Goal: Contribute content

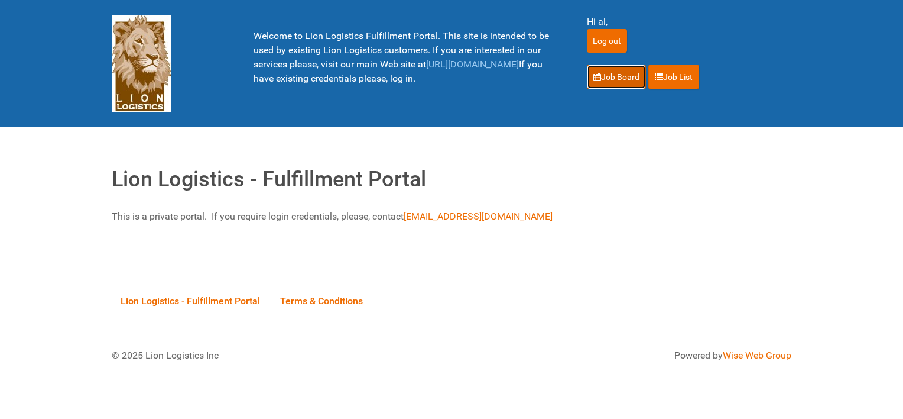
click at [627, 70] on link "Job Board" at bounding box center [616, 76] width 59 height 25
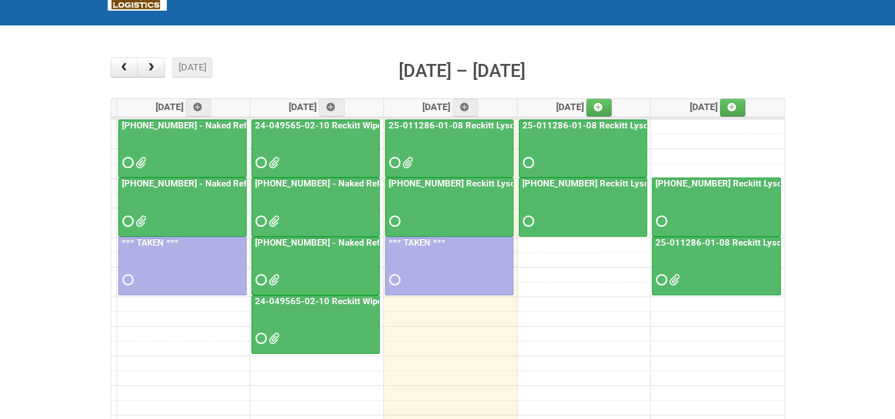
scroll to position [118, 0]
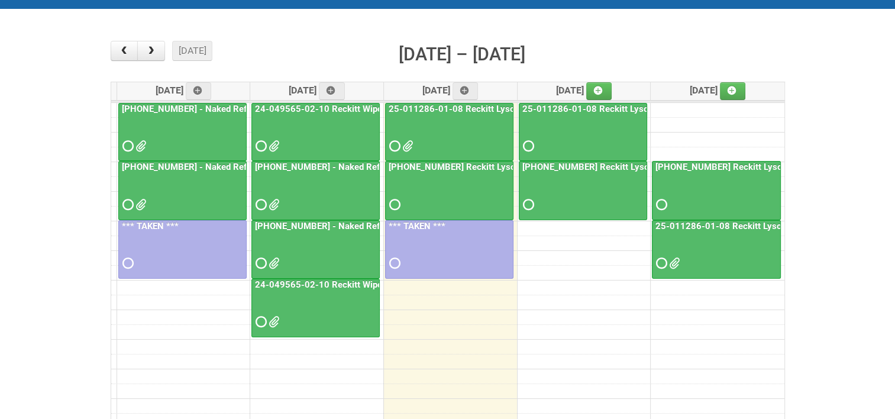
click at [338, 105] on link "24-049565-02-10 Reckitt Wipes HUT Stages 1-3" at bounding box center [353, 108] width 203 height 11
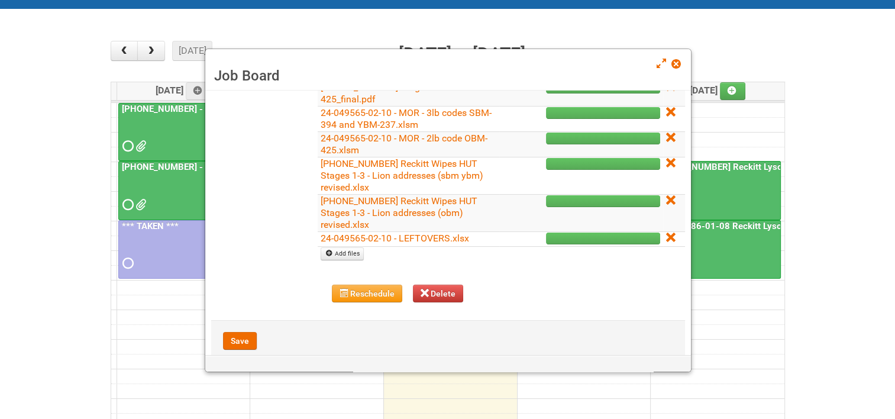
scroll to position [296, 0]
click at [390, 237] on link "24-049565-02-10 - LEFTOVERS.xlsx" at bounding box center [394, 237] width 148 height 11
click at [675, 70] on link at bounding box center [676, 65] width 11 height 14
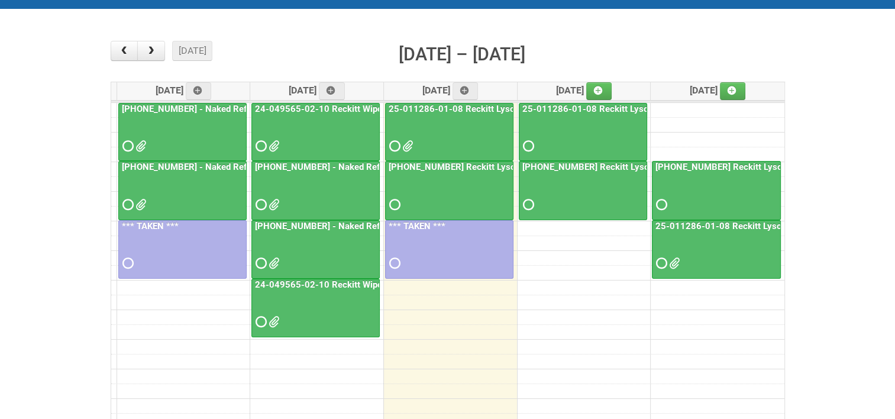
click at [452, 108] on link "25-011286-01-08 Reckitt Lysol Laundry Scented - BLINDING (hold slot)" at bounding box center [531, 108] width 291 height 11
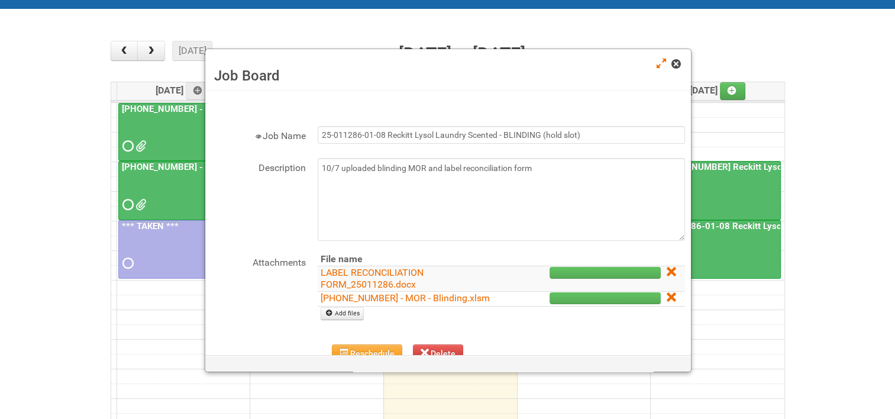
click at [674, 61] on span at bounding box center [675, 64] width 8 height 8
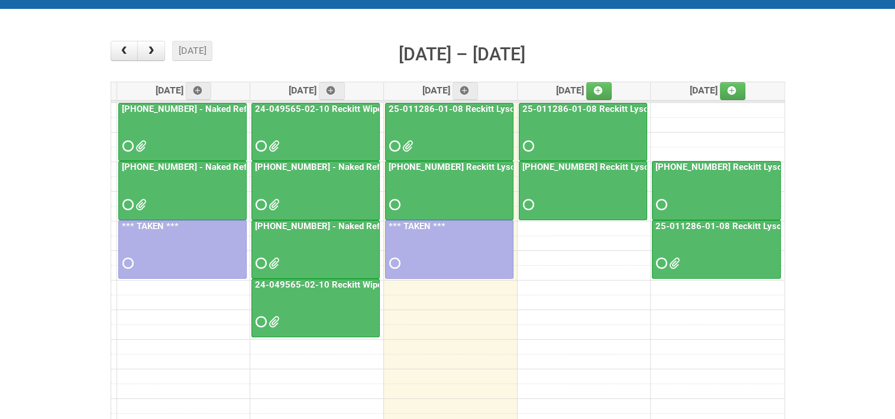
click at [473, 166] on link "[PHONE_NUMBER] Reckitt Lysol Wipes Stage 4 - labeling day" at bounding box center [511, 166] width 250 height 11
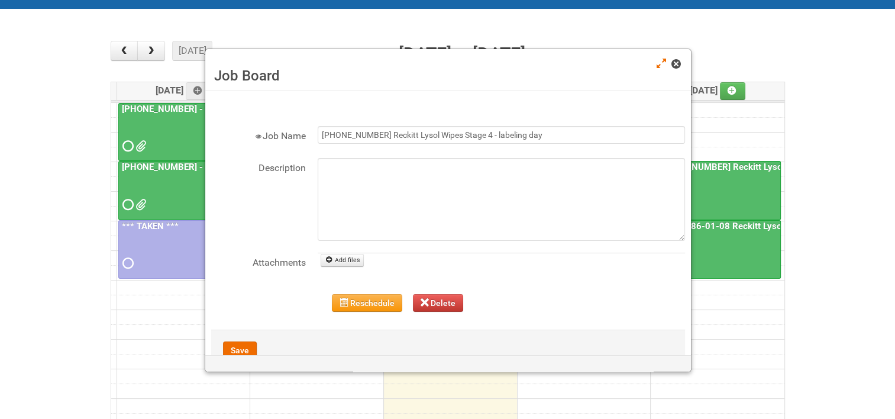
click at [675, 64] on span at bounding box center [675, 64] width 8 height 8
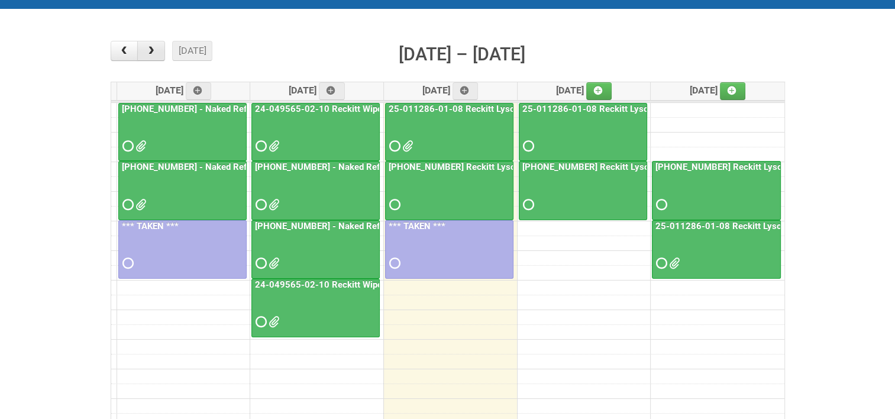
click at [154, 43] on button "button" at bounding box center [151, 51] width 28 height 20
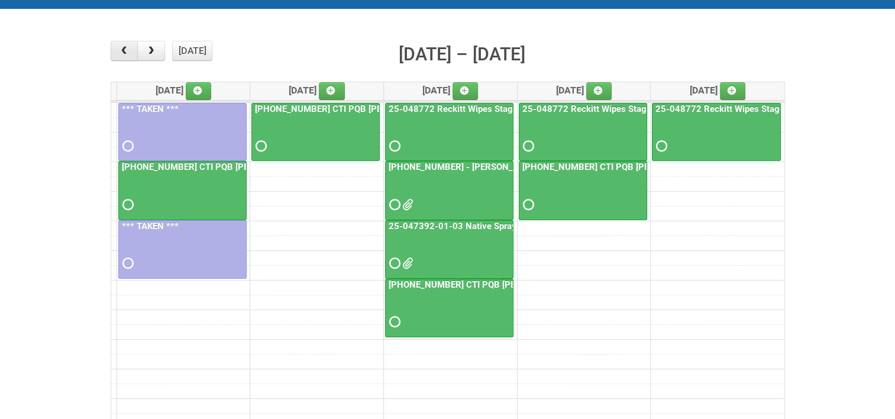
click at [122, 45] on button "button" at bounding box center [125, 51] width 28 height 20
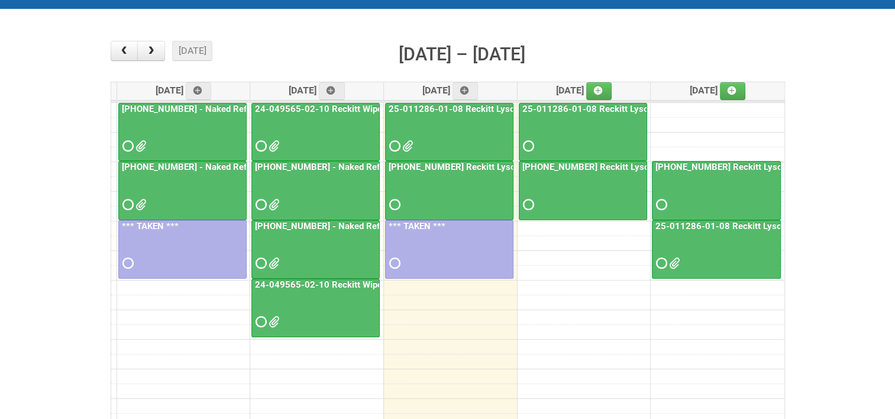
click at [468, 106] on link "25-011286-01-08 Reckitt Lysol Laundry Scented - BLINDING (hold slot)" at bounding box center [531, 108] width 291 height 11
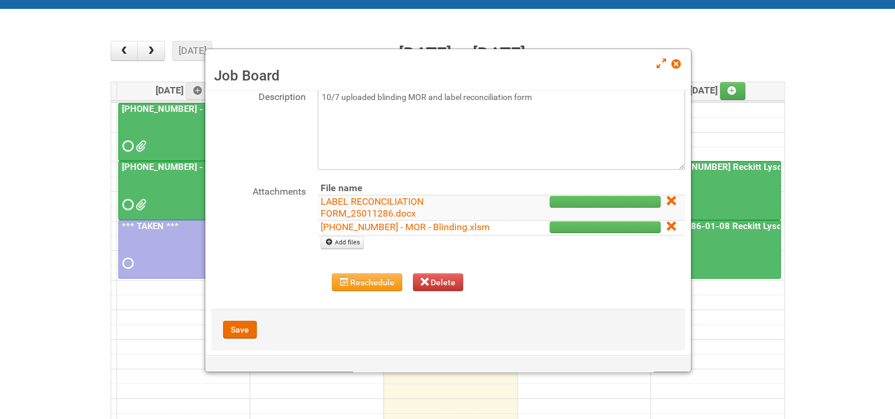
scroll to position [83, 0]
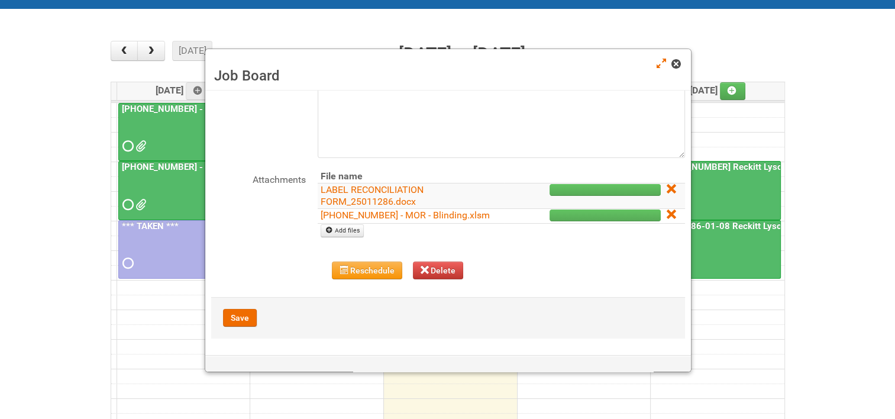
click at [678, 62] on span at bounding box center [675, 64] width 8 height 8
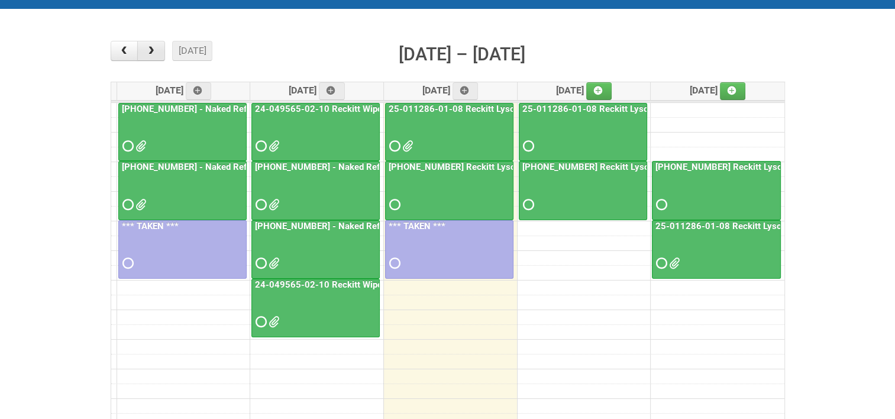
click at [158, 50] on button "button" at bounding box center [151, 51] width 28 height 20
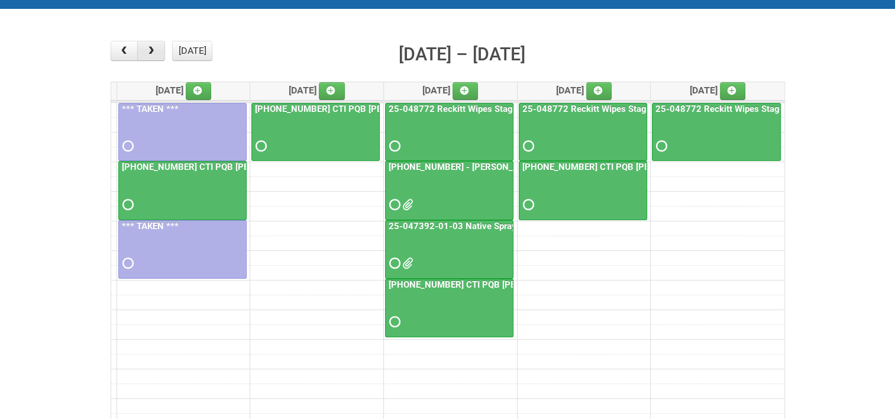
click at [153, 54] on span "button" at bounding box center [150, 50] width 11 height 9
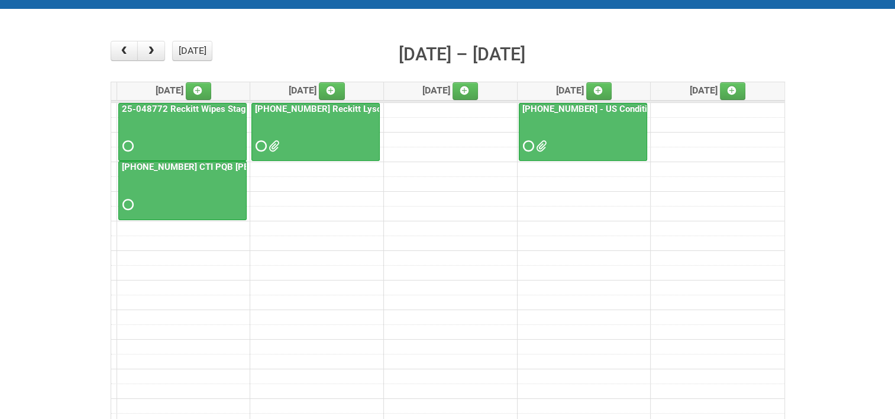
click at [310, 108] on link "[PHONE_NUMBER] Reckitt Lysol Wipes Stage 4" at bounding box center [348, 108] width 193 height 11
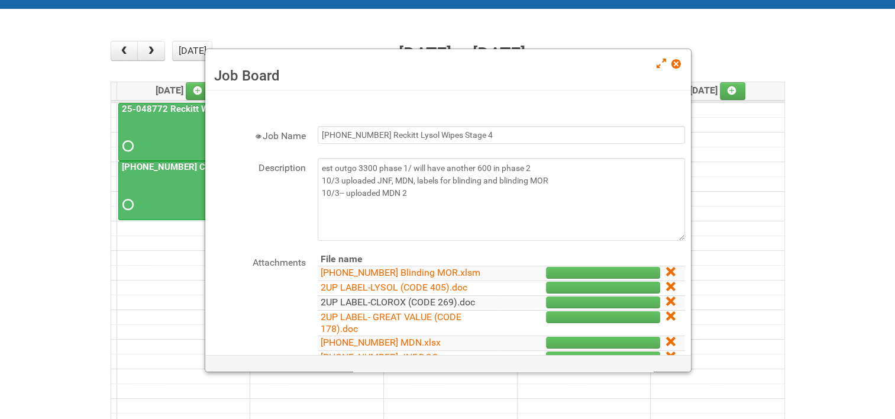
scroll to position [59, 0]
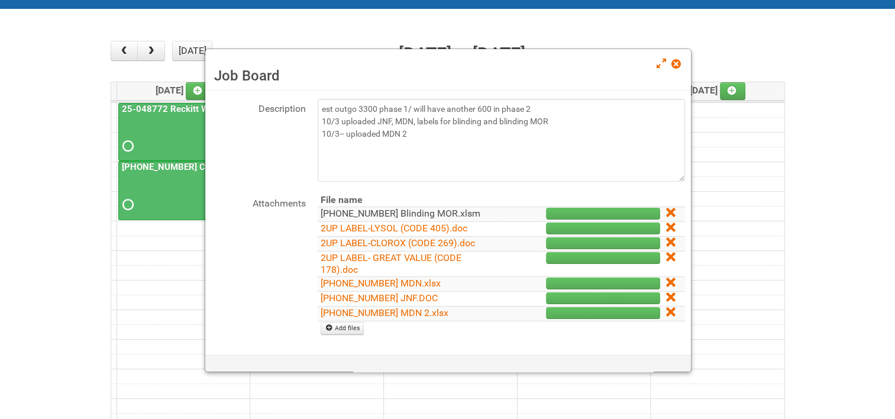
click at [414, 212] on link "[PHONE_NUMBER] Blinding MOR.xlsm" at bounding box center [400, 213] width 160 height 11
click at [678, 60] on span at bounding box center [675, 64] width 8 height 8
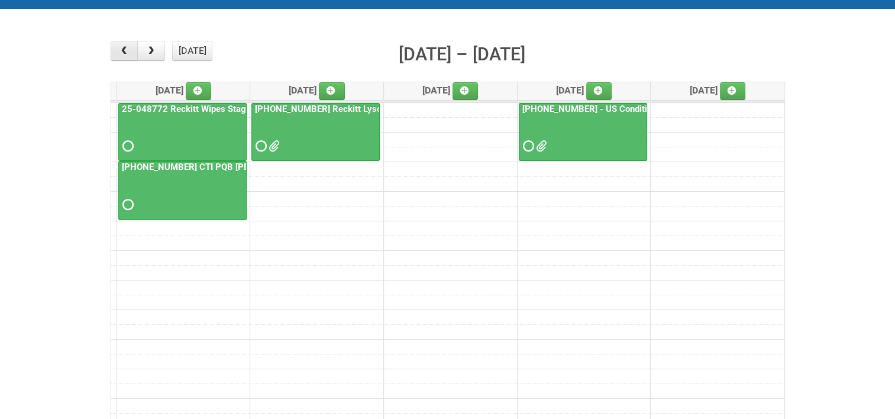
click at [132, 50] on button "button" at bounding box center [125, 51] width 28 height 20
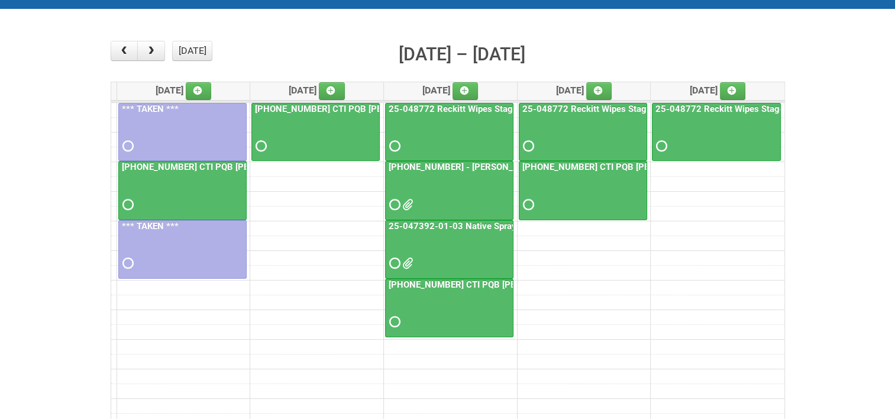
click at [409, 109] on link "25-048772 Reckitt Wipes Stage 4 - blinding/labeling day" at bounding box center [502, 108] width 232 height 11
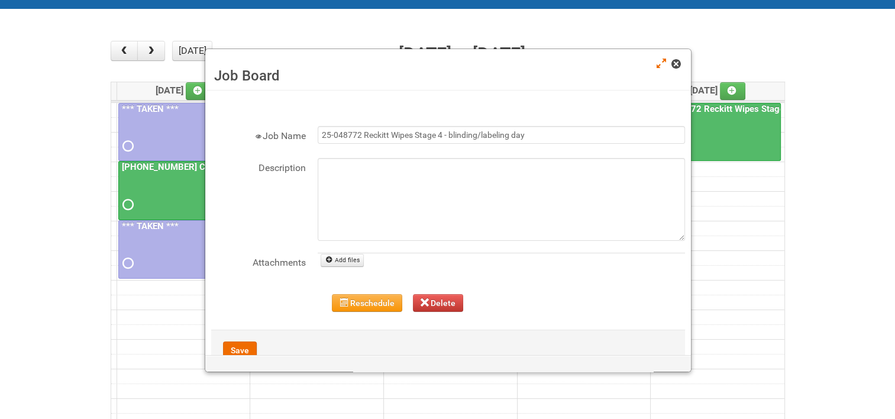
click at [672, 71] on link at bounding box center [676, 65] width 11 height 14
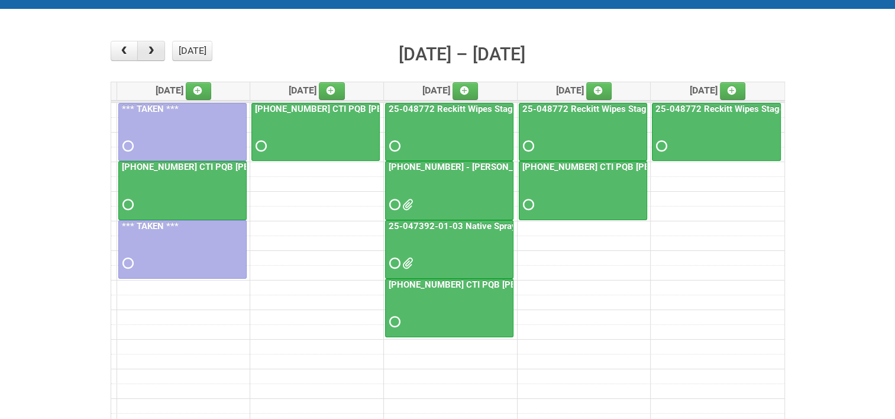
click at [161, 51] on button "button" at bounding box center [151, 51] width 28 height 20
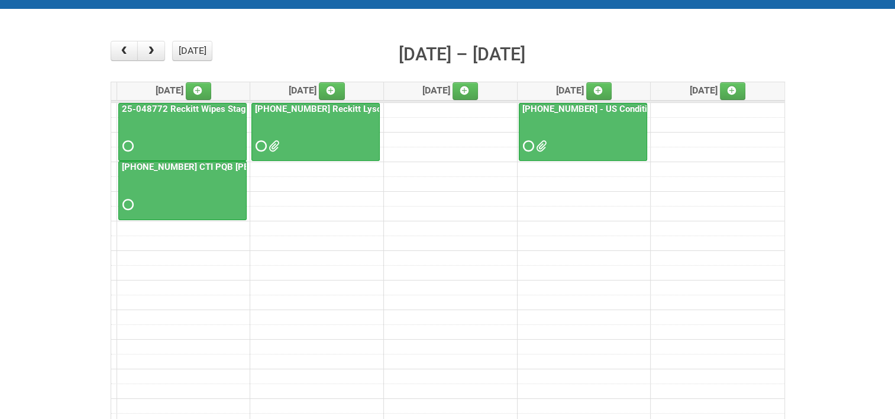
click at [195, 105] on link "25-048772 Reckitt Wipes Stage 4" at bounding box center [189, 108] width 141 height 11
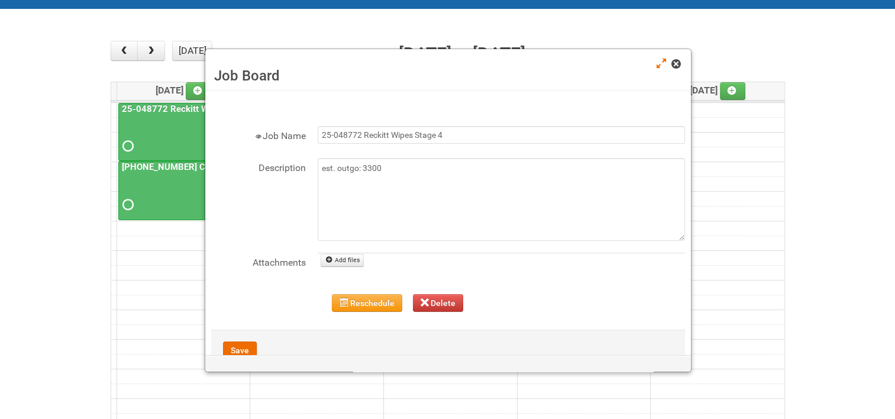
click at [679, 66] on span at bounding box center [675, 64] width 8 height 8
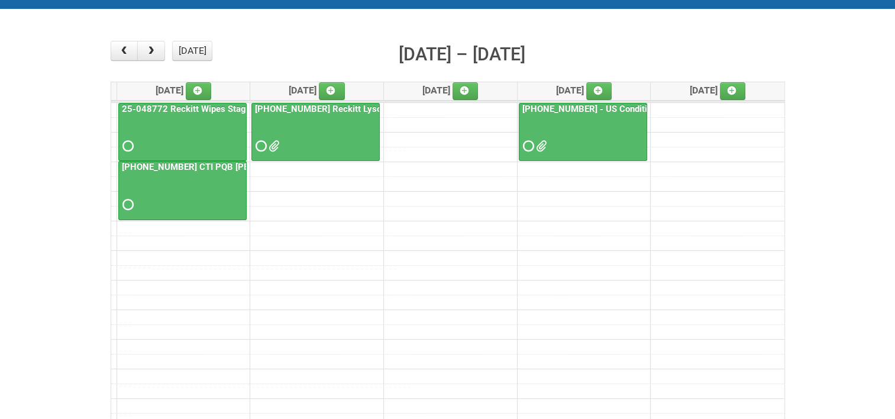
click at [309, 109] on link "[PHONE_NUMBER] Reckitt Lysol Wipes Stage 4" at bounding box center [348, 108] width 193 height 11
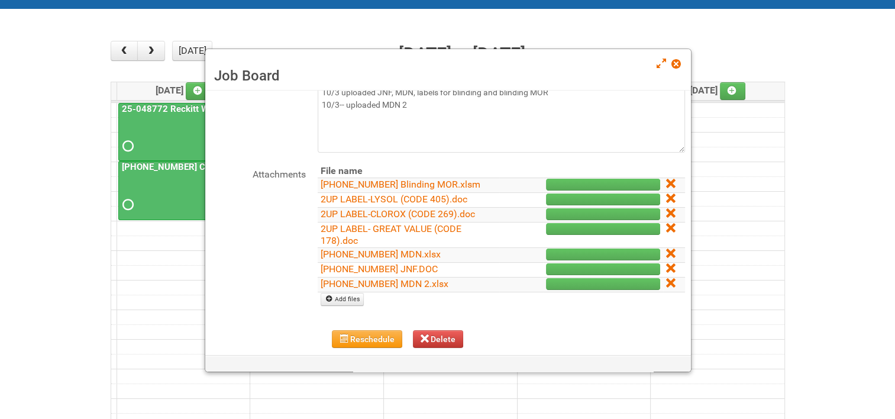
scroll to position [118, 0]
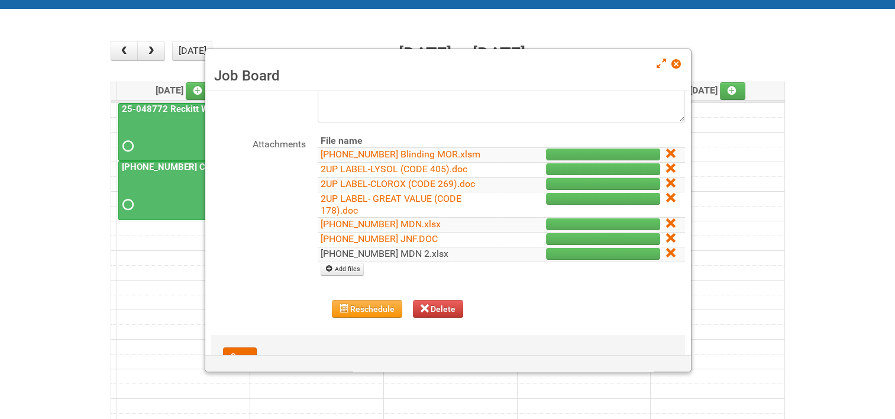
click at [405, 250] on link "[PHONE_NUMBER] MDN 2.xlsx" at bounding box center [384, 253] width 128 height 11
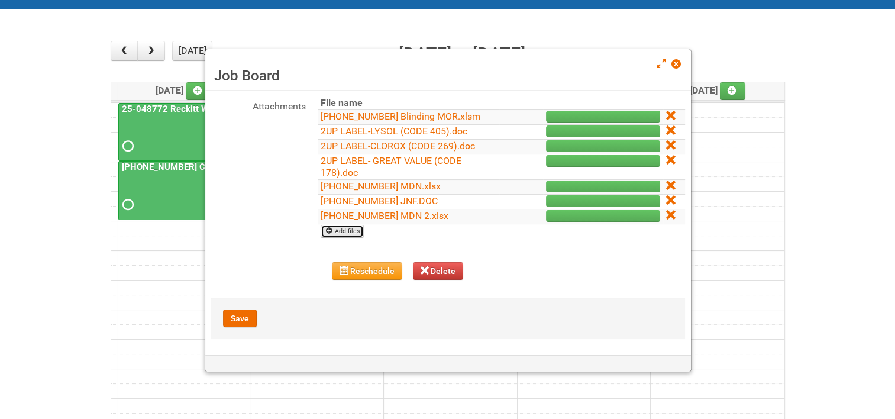
click at [347, 232] on link "Add files" at bounding box center [341, 231] width 43 height 13
type input "C:\fakepath\[PHONE_NUMBER] MDN 2 (revised code typo).xlsx"
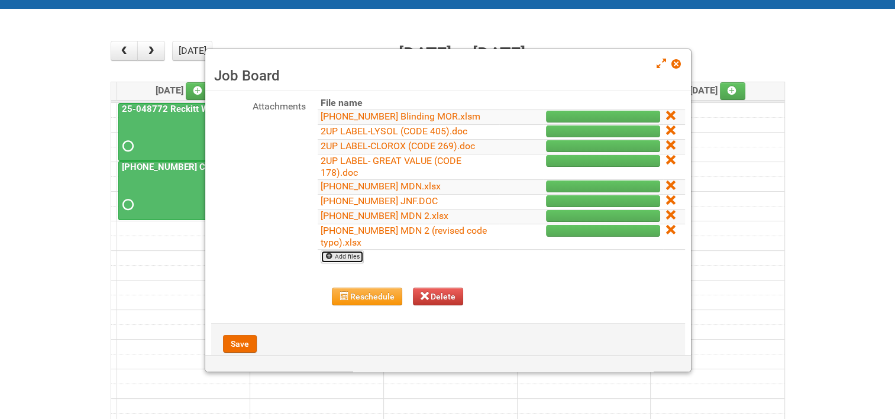
click at [341, 257] on link "Add files" at bounding box center [341, 256] width 43 height 13
type input "C:\fakepath\[PHONE_NUMBER] tape and bagging MOR.xlsm"
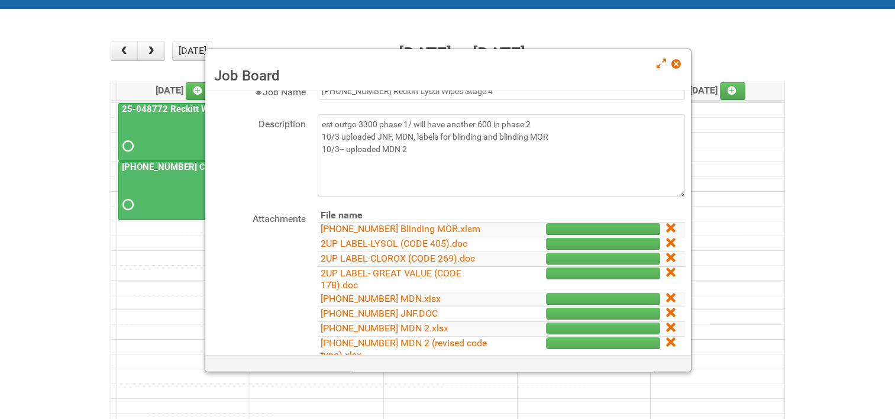
scroll to position [30, 0]
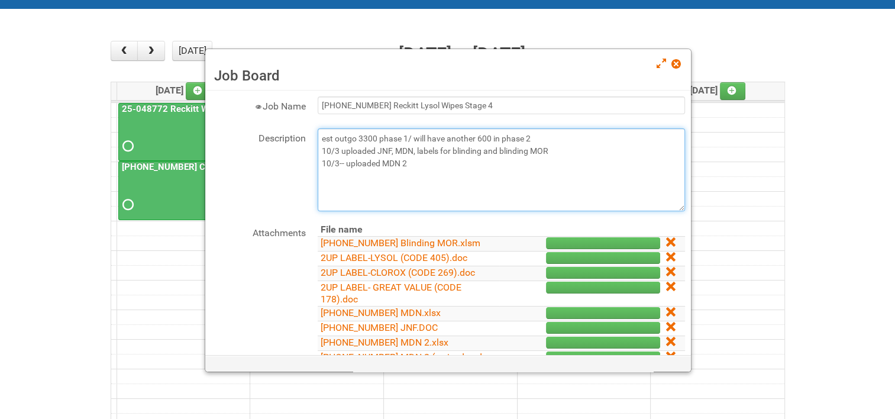
click at [415, 165] on textarea "est outgo 3300 phase 1/ will have another 600 in phase 2 10/3 uploaded JNF, MDN…" at bounding box center [501, 169] width 367 height 83
click at [528, 179] on textarea "est outgo 3300 phase 1/ will have another 600 in phase 2 10/3 uploaded JNF, MDN…" at bounding box center [501, 169] width 367 height 83
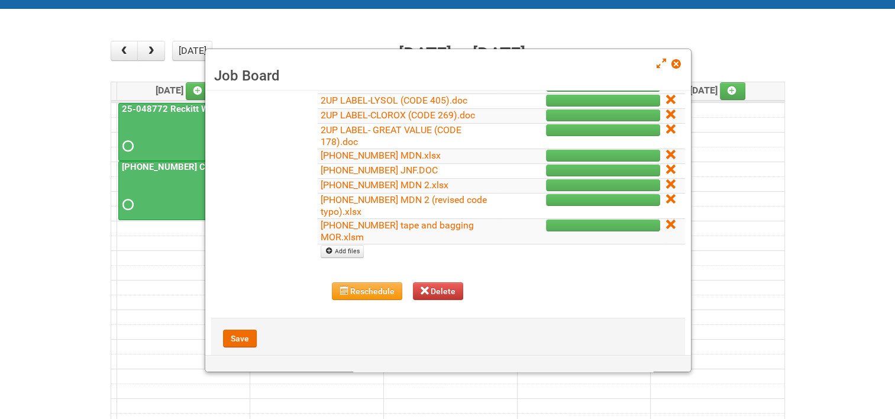
scroll to position [206, 0]
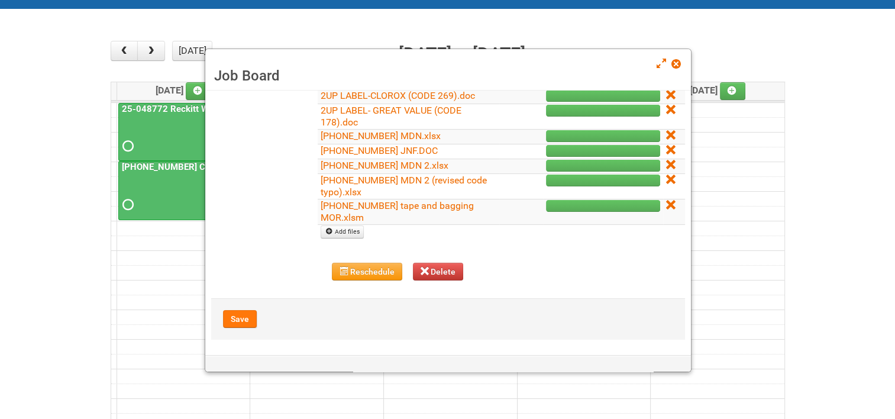
type textarea "est outgo 3300 phase 1/ will have another 600 in phase 2 10/3 uploaded JNF, MDN…"
click at [239, 317] on button "Save" at bounding box center [240, 319] width 34 height 18
